Goal: Check status: Check status

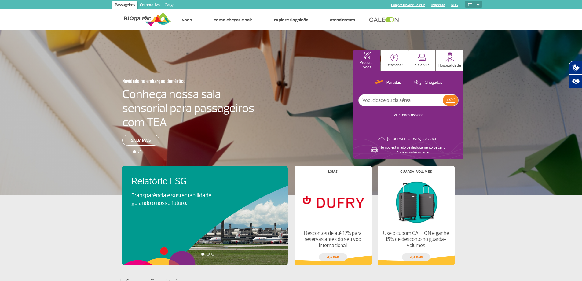
click at [404, 115] on link "VER TODOS OS VOOS" at bounding box center [409, 115] width 30 height 4
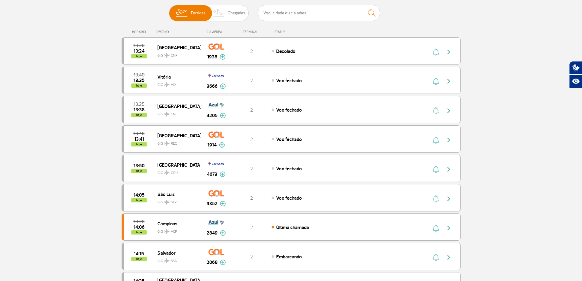
scroll to position [92, 0]
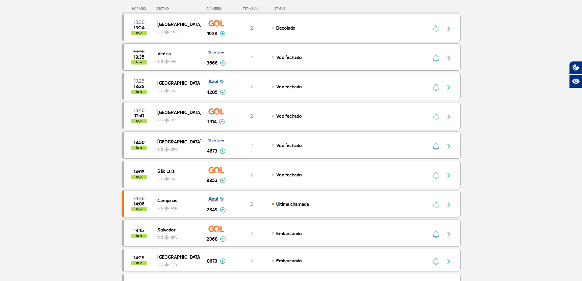
click at [450, 204] on img "button" at bounding box center [448, 204] width 7 height 7
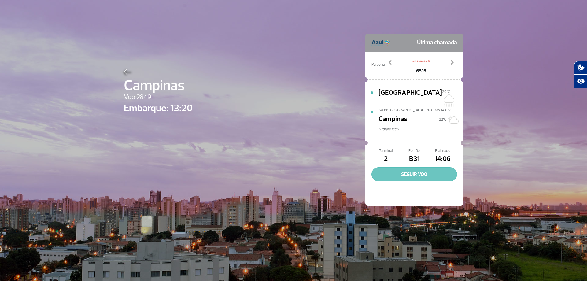
click at [410, 168] on button "SEGUIR VOO" at bounding box center [414, 174] width 86 height 14
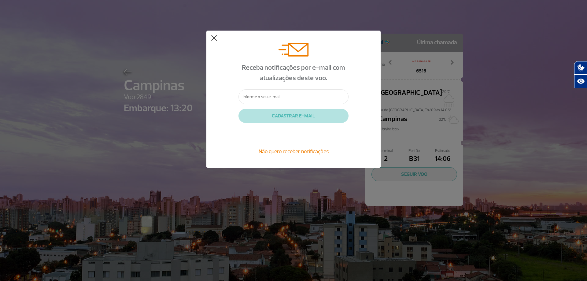
click at [214, 38] on button at bounding box center [214, 38] width 6 height 6
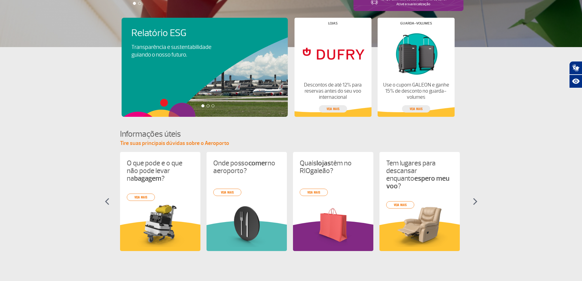
scroll to position [87, 0]
